Goal: Use online tool/utility: Utilize a website feature to perform a specific function

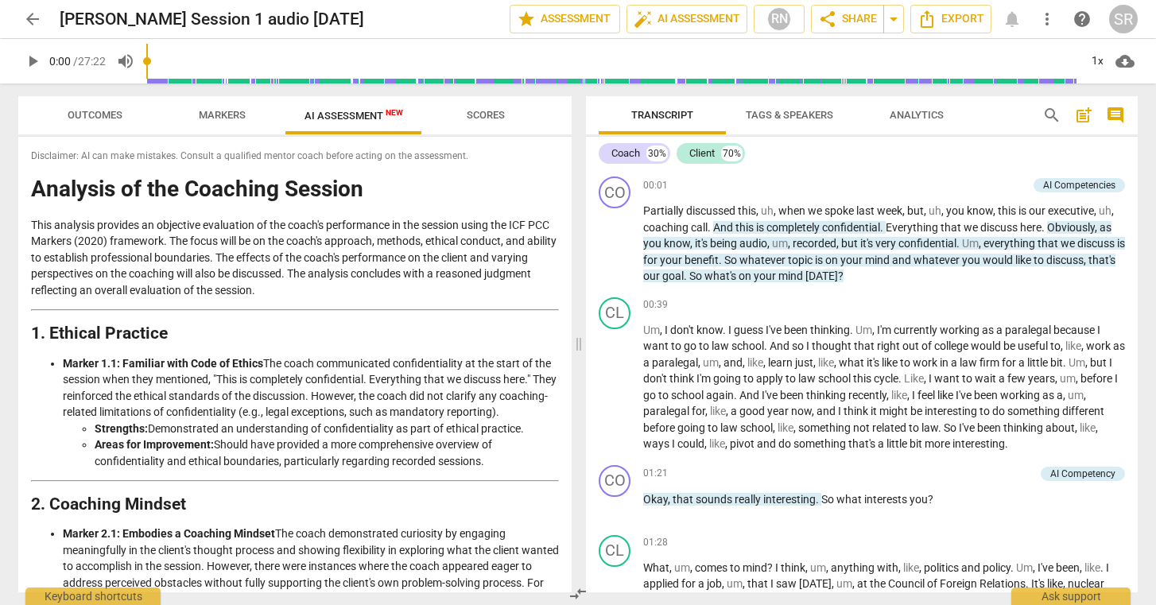
click at [222, 112] on span "Markers" at bounding box center [222, 115] width 47 height 12
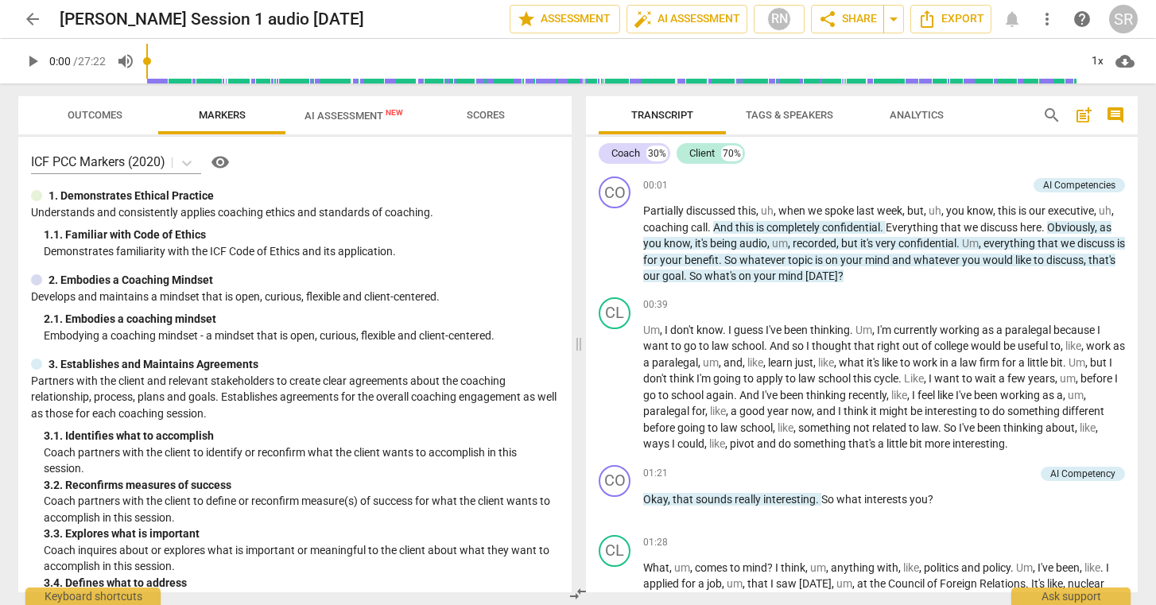
click at [97, 113] on span "Outcomes" at bounding box center [95, 115] width 55 height 12
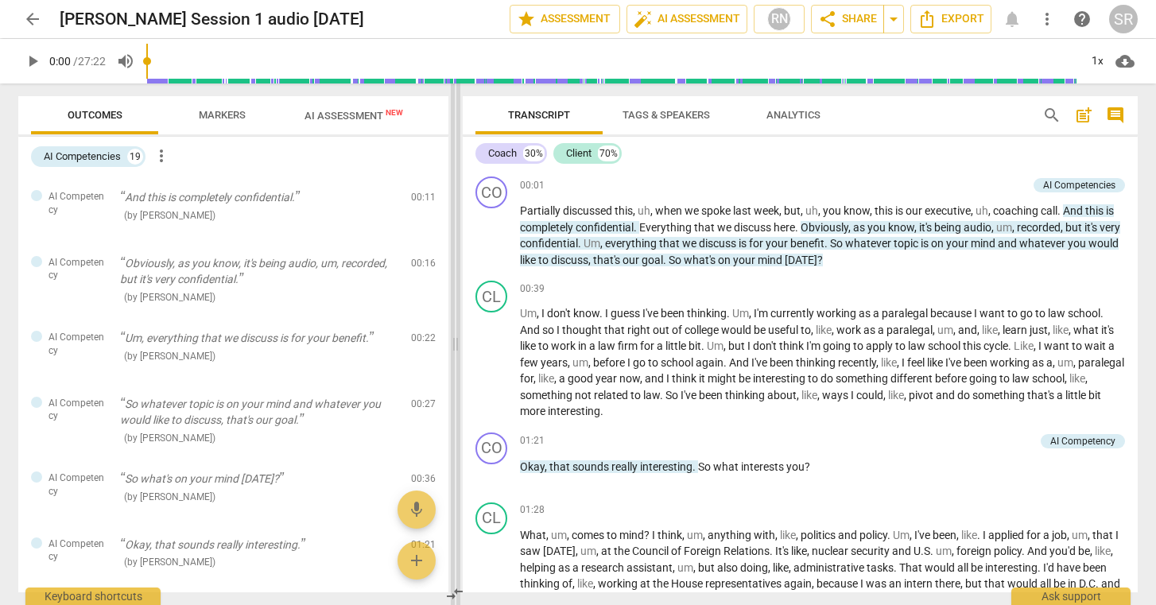
drag, startPoint x: 581, startPoint y: 362, endPoint x: 455, endPoint y: 370, distance: 126.6
click at [455, 369] on span at bounding box center [456, 343] width 10 height 521
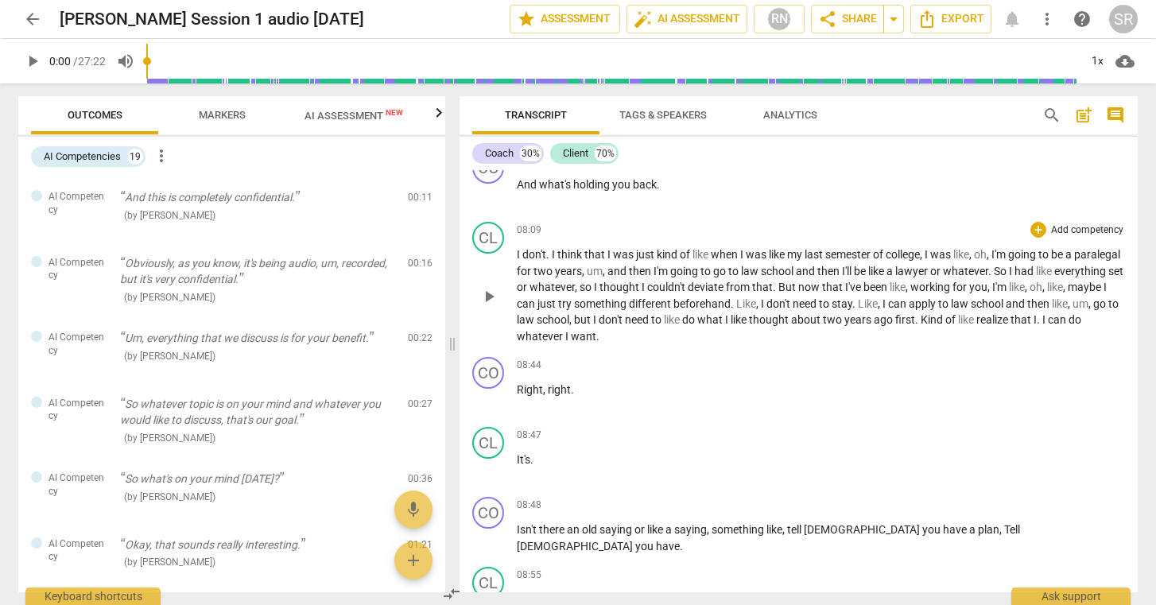
scroll to position [2504, 0]
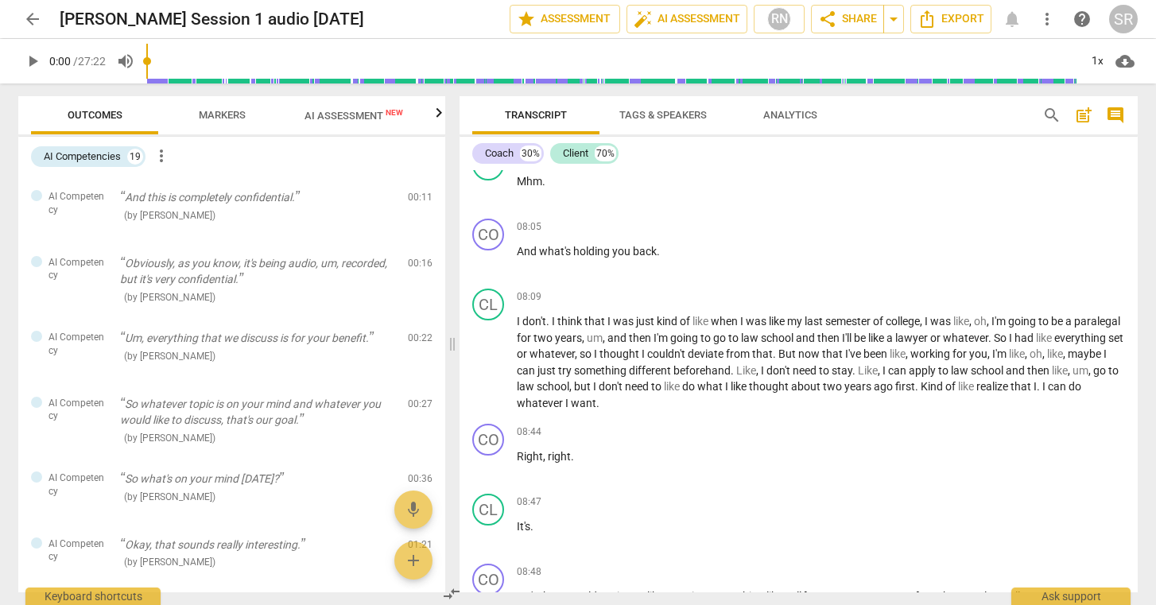
click at [29, 14] on span "arrow_back" at bounding box center [32, 19] width 19 height 19
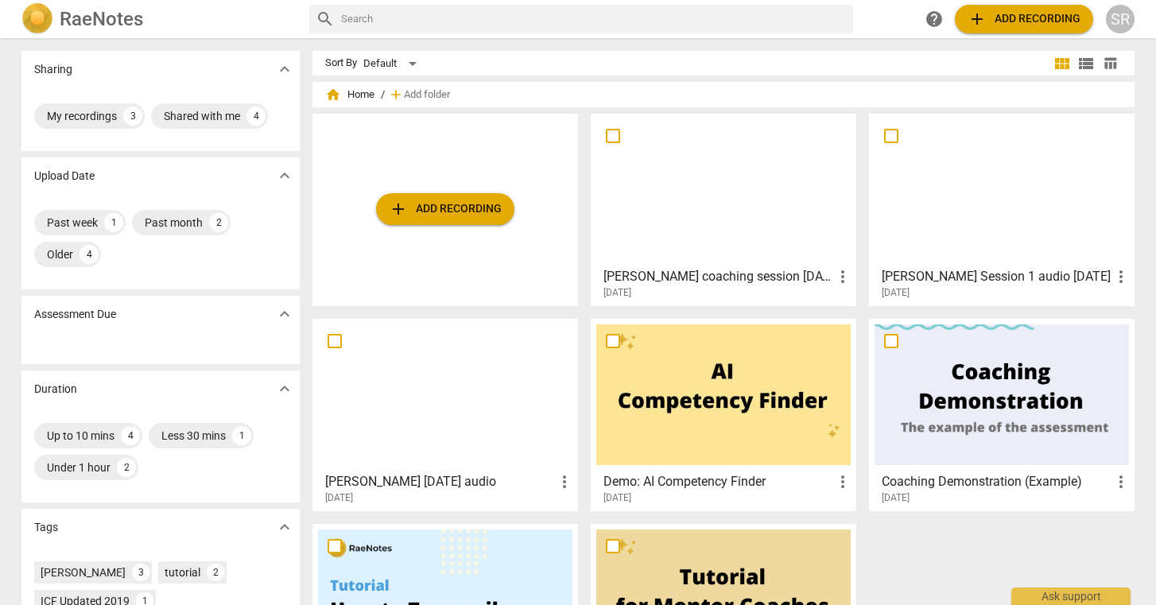
click at [742, 184] on div at bounding box center [723, 189] width 254 height 141
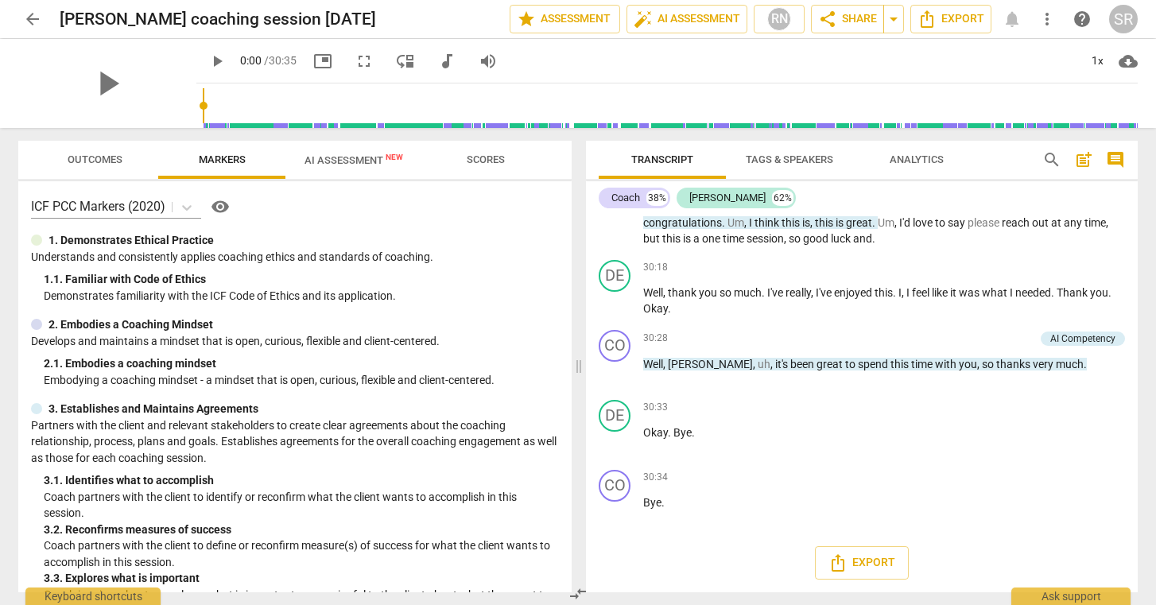
scroll to position [8893, 0]
click at [345, 154] on span "AI Assessment New" at bounding box center [353, 160] width 99 height 12
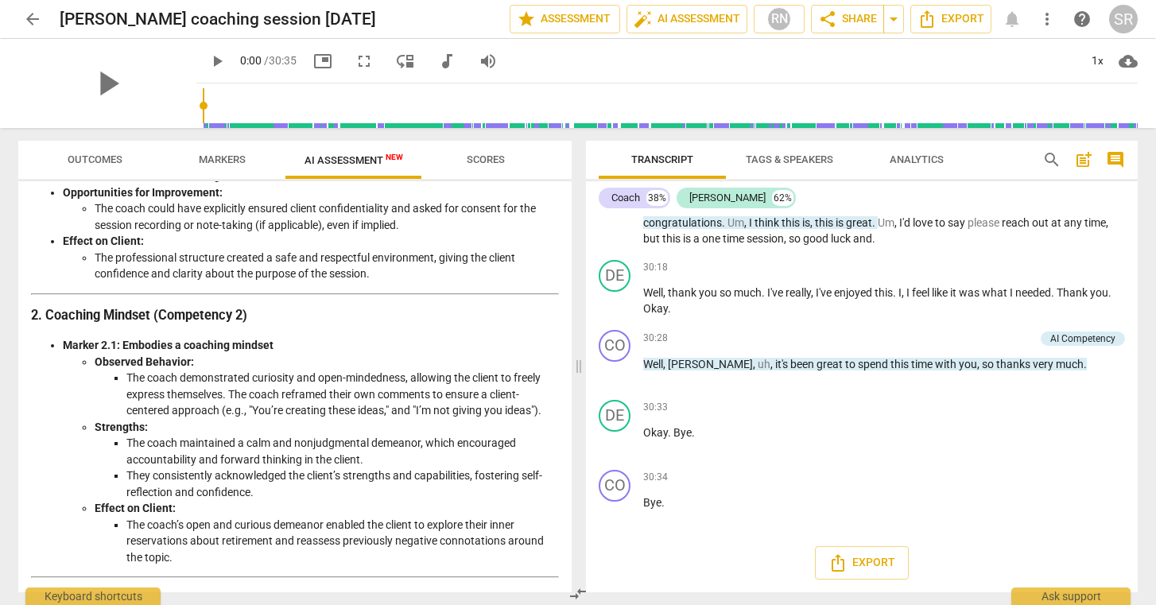
scroll to position [0, 0]
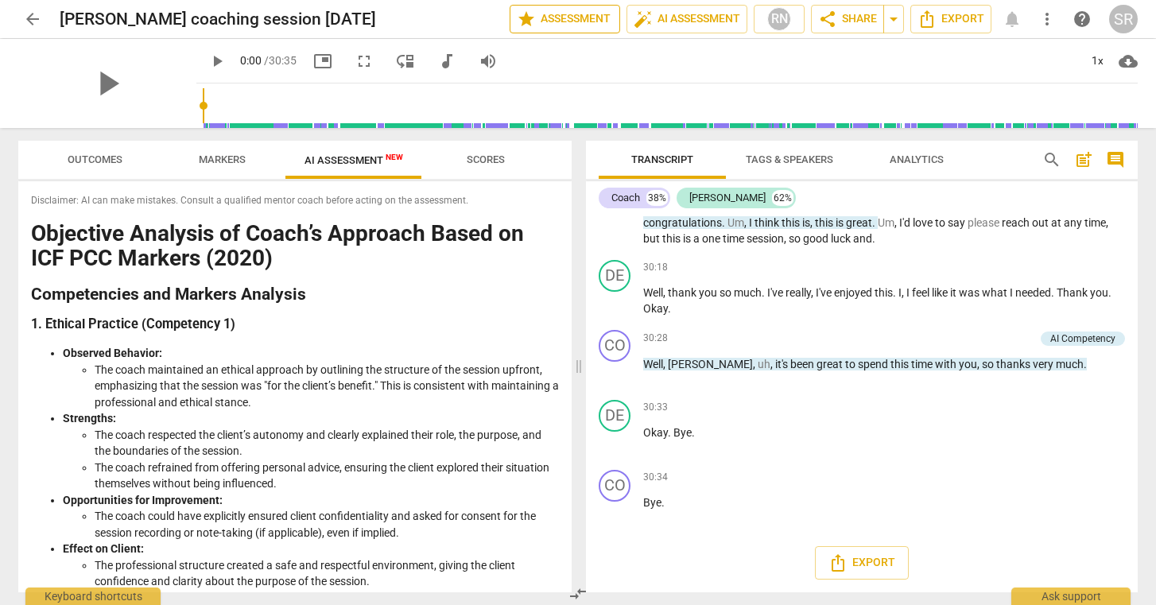
click at [544, 15] on span "star Assessment" at bounding box center [565, 19] width 96 height 19
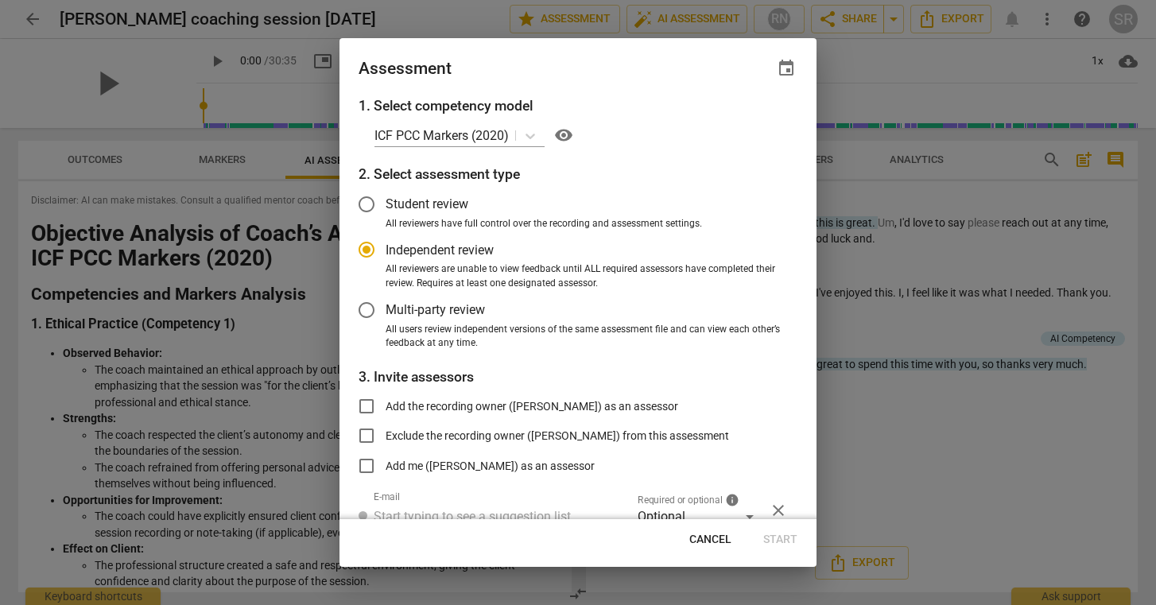
click at [716, 537] on span "Cancel" at bounding box center [710, 540] width 42 height 16
radio input "false"
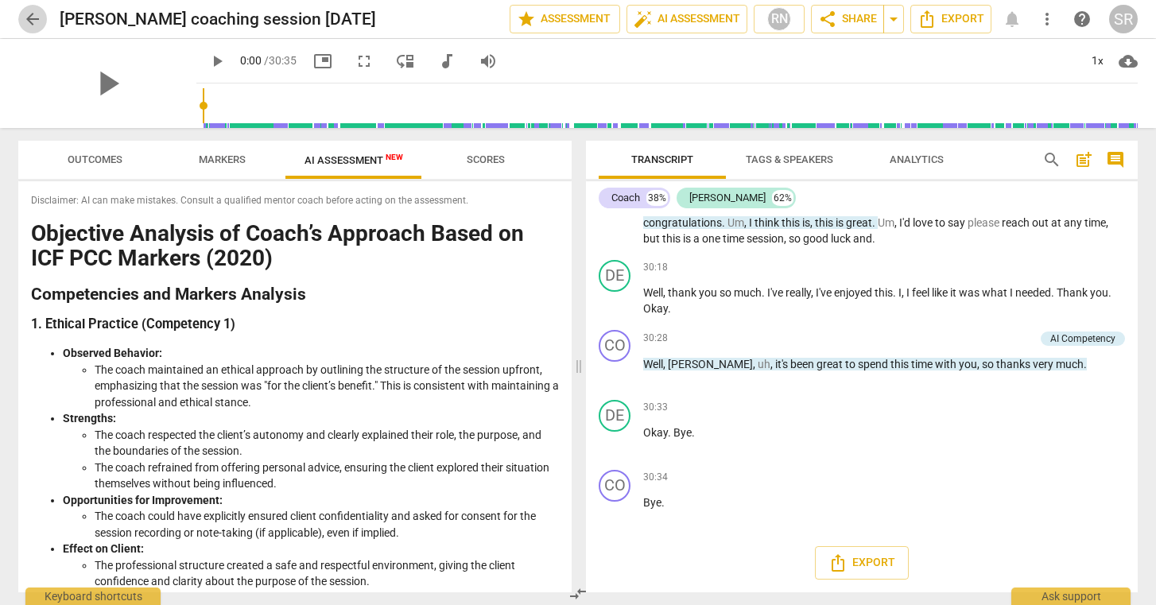
click at [25, 14] on span "arrow_back" at bounding box center [32, 19] width 19 height 19
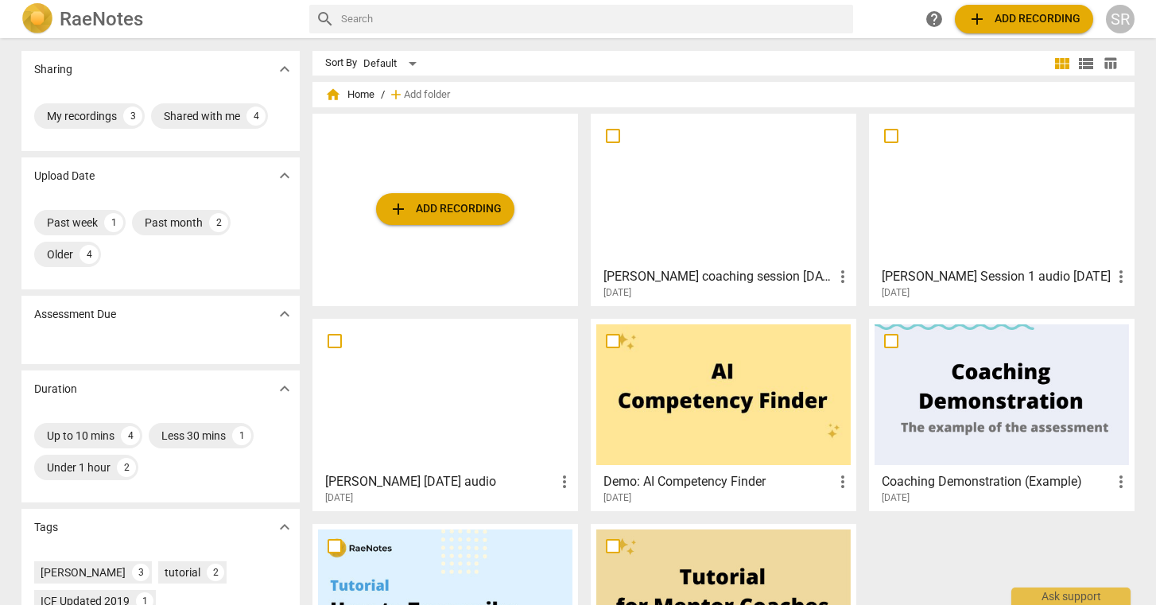
click at [449, 412] on div at bounding box center [445, 394] width 254 height 141
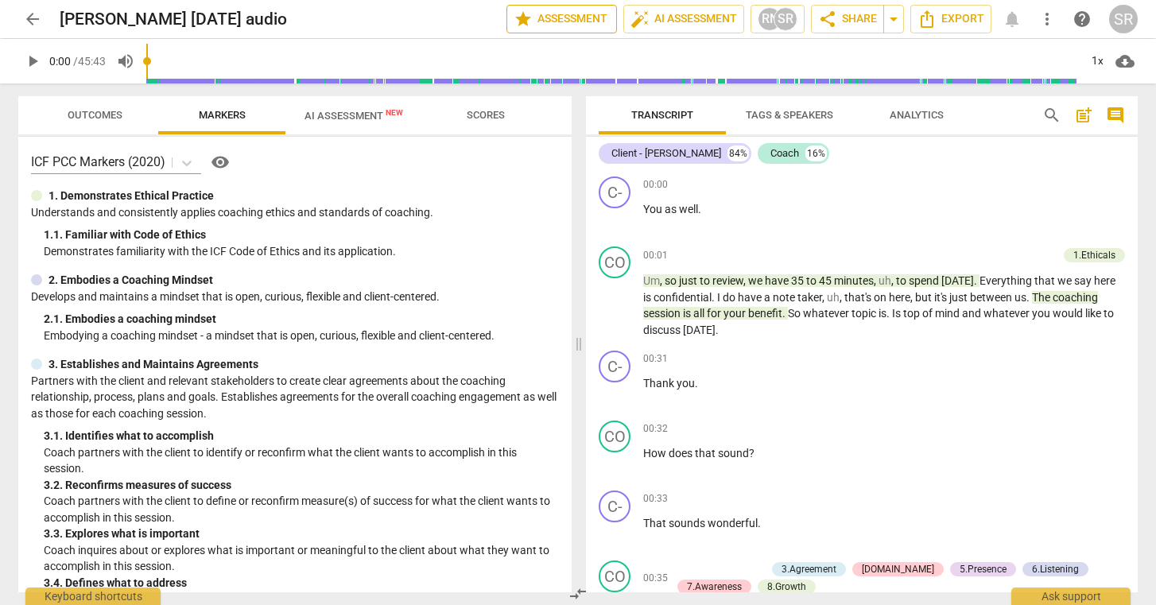
click at [576, 8] on button "star Assessment" at bounding box center [561, 19] width 110 height 29
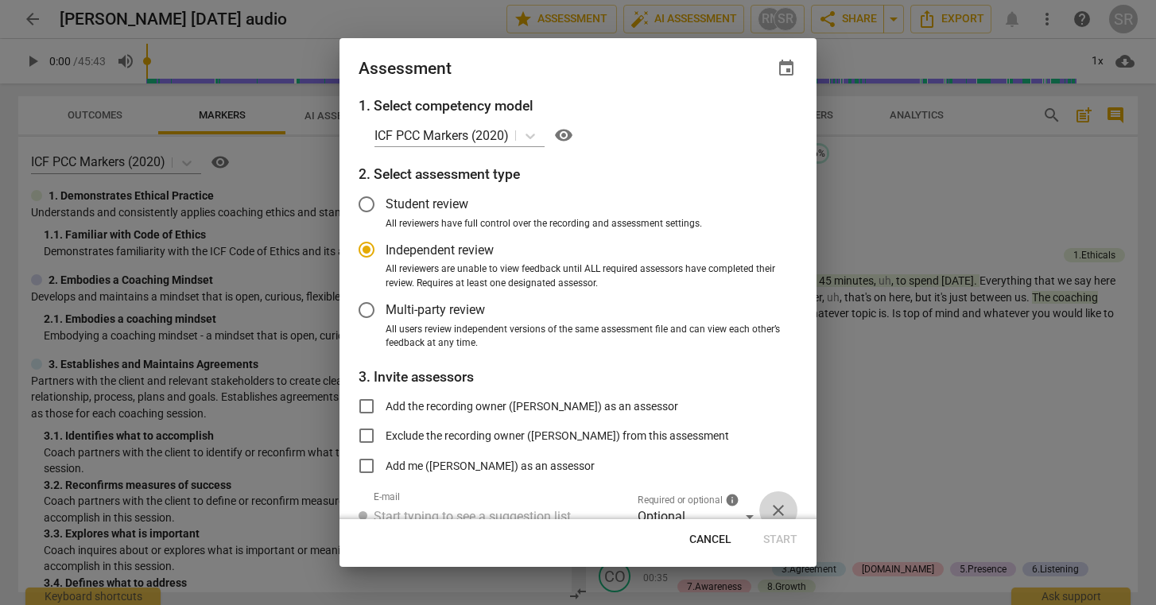
click at [769, 503] on span "close" at bounding box center [778, 510] width 19 height 19
click at [707, 542] on span "Cancel" at bounding box center [710, 540] width 42 height 16
radio input "false"
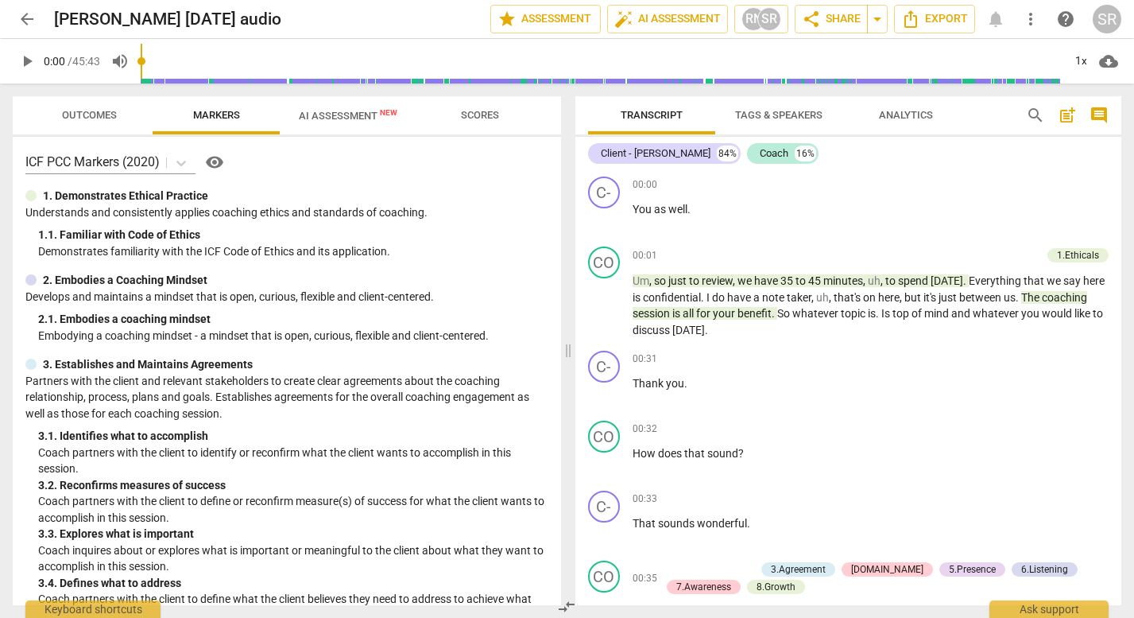
click at [89, 114] on span "Outcomes" at bounding box center [89, 115] width 55 height 12
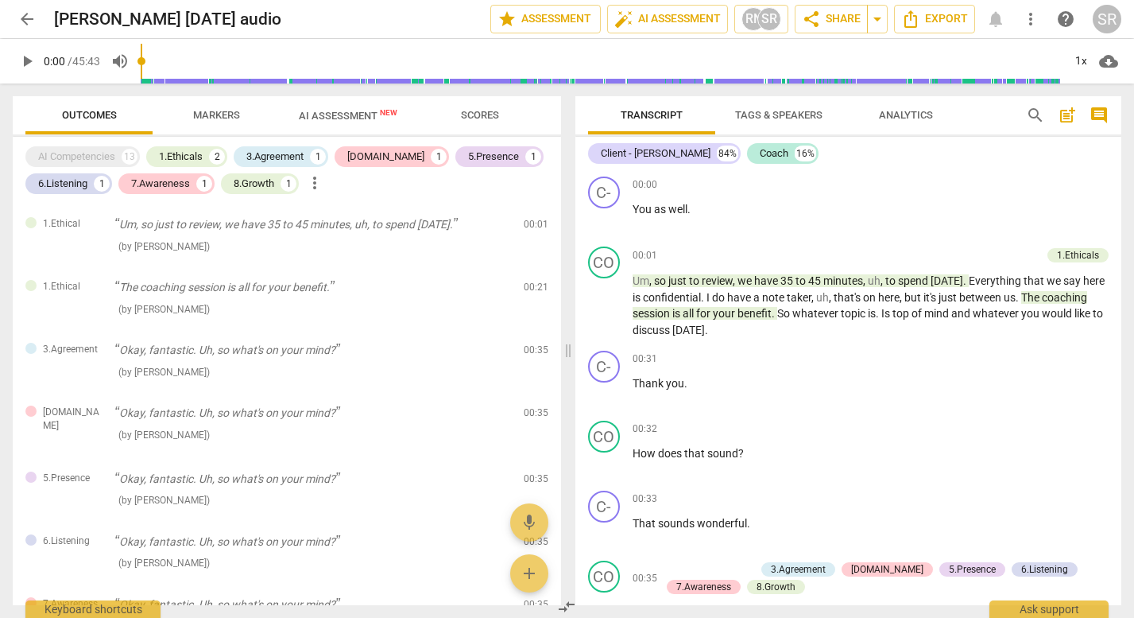
click at [347, 110] on span "AI Assessment New" at bounding box center [348, 116] width 99 height 12
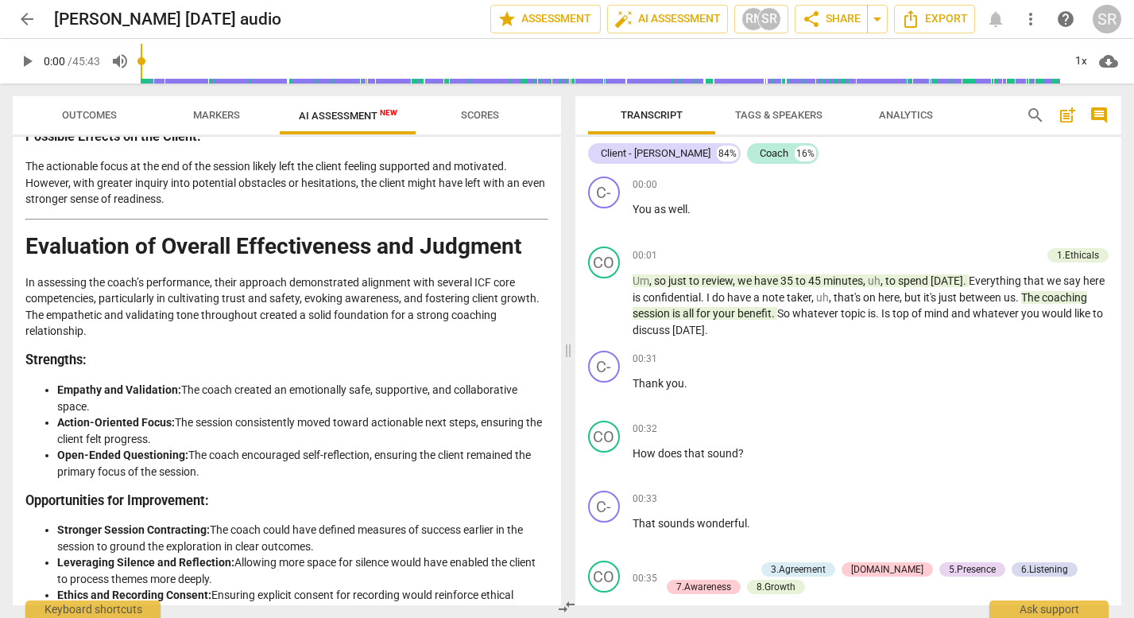
scroll to position [2963, 0]
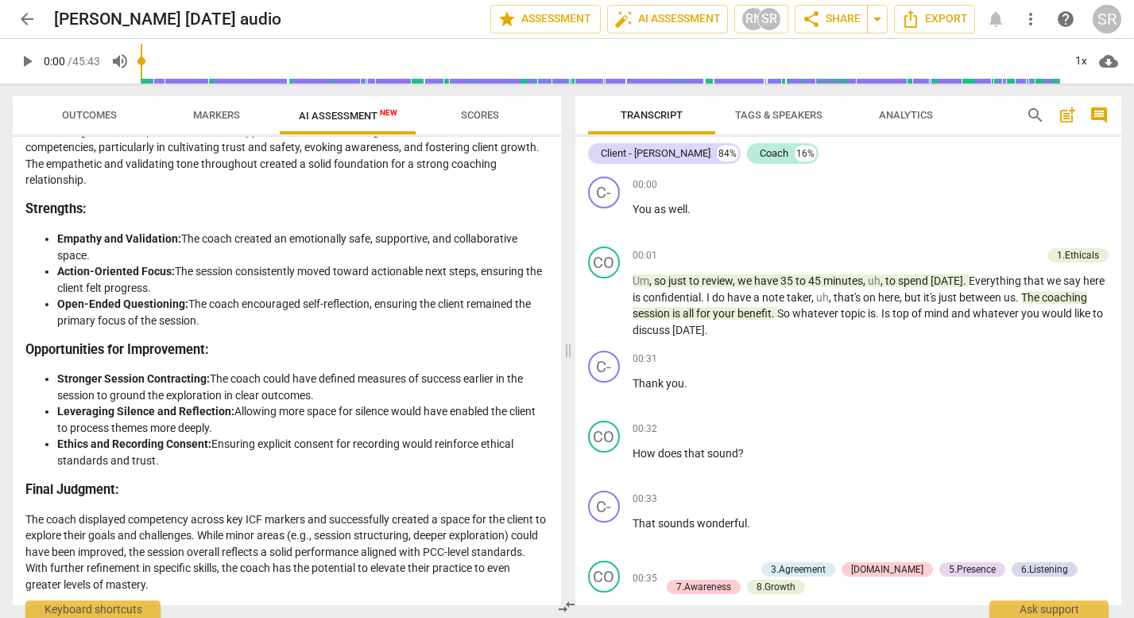
click at [26, 19] on span "arrow_back" at bounding box center [26, 19] width 19 height 19
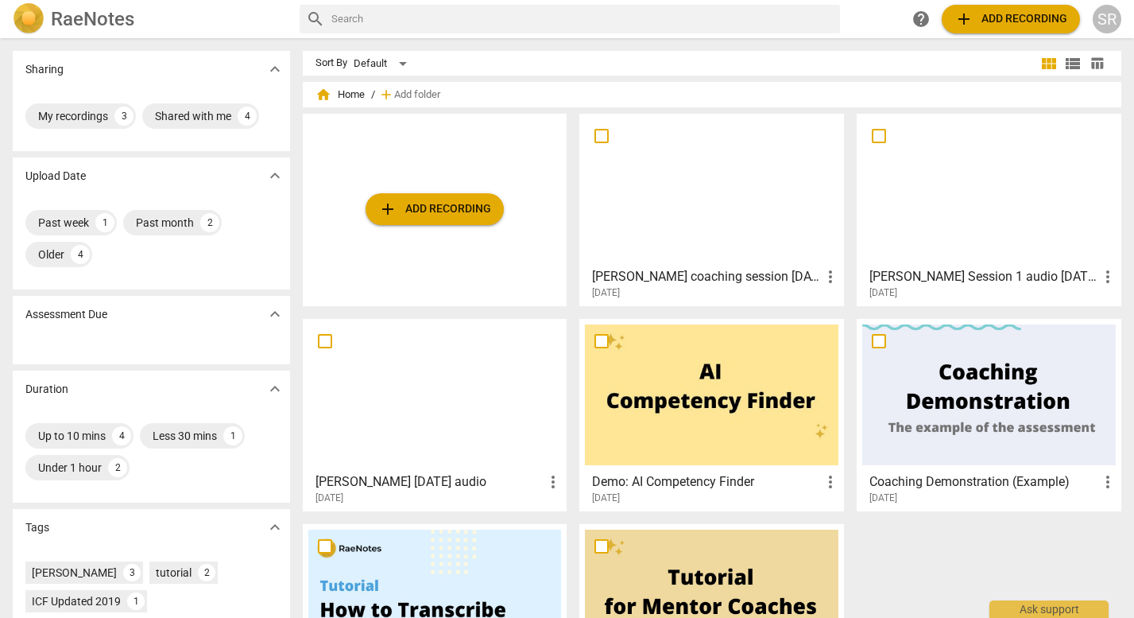
click at [710, 207] on div at bounding box center [712, 189] width 254 height 141
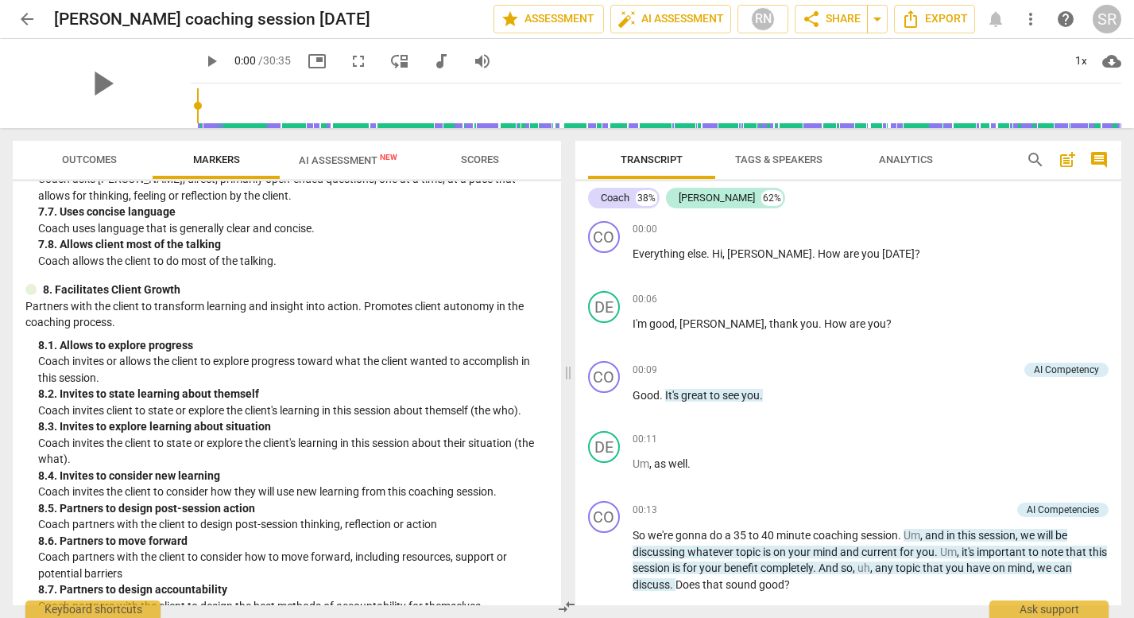
scroll to position [1735, 0]
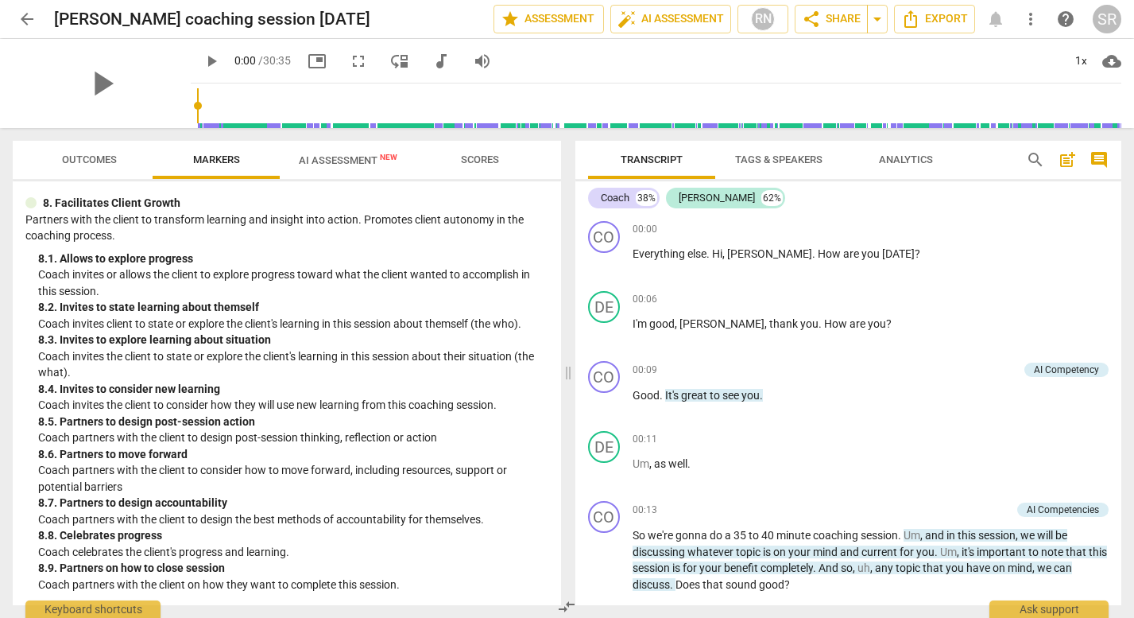
click at [335, 161] on span "AI Assessment New" at bounding box center [348, 160] width 99 height 12
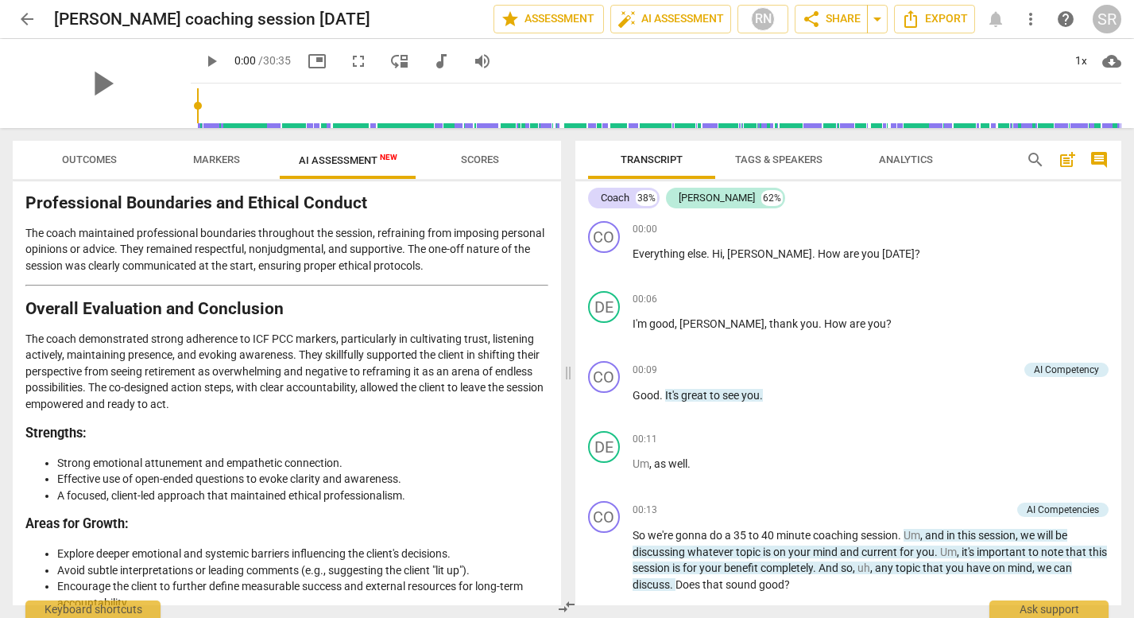
scroll to position [2900, 0]
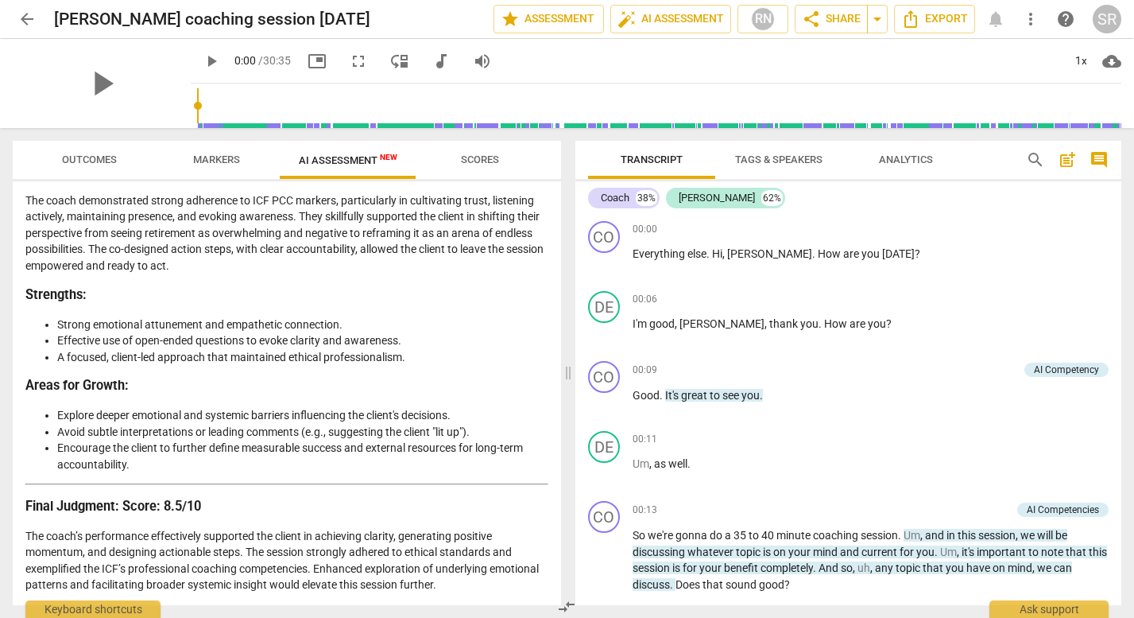
click at [169, 287] on h3 "Strengths:" at bounding box center [286, 295] width 523 height 17
